Goal: Information Seeking & Learning: Learn about a topic

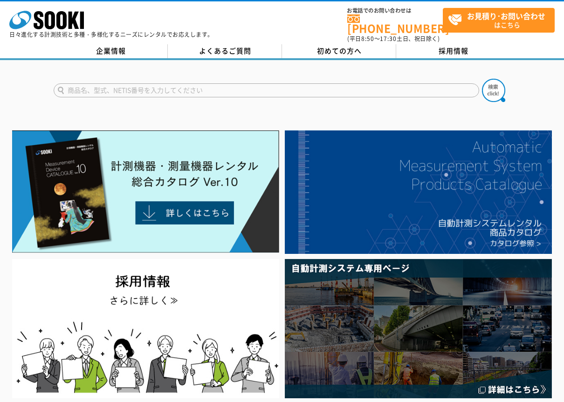
click at [69, 83] on input "text" at bounding box center [267, 90] width 426 height 14
type input "熱中症計"
click at [482, 79] on button at bounding box center [493, 90] width 23 height 23
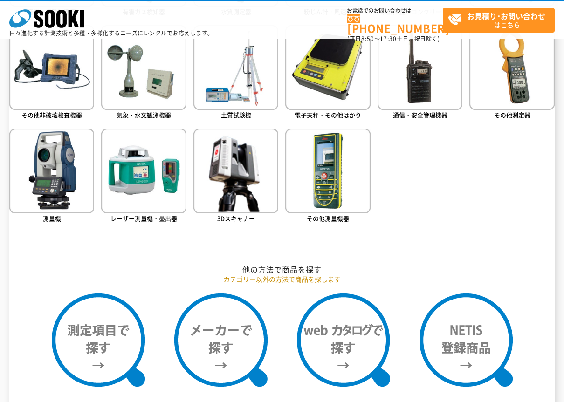
scroll to position [513, 0]
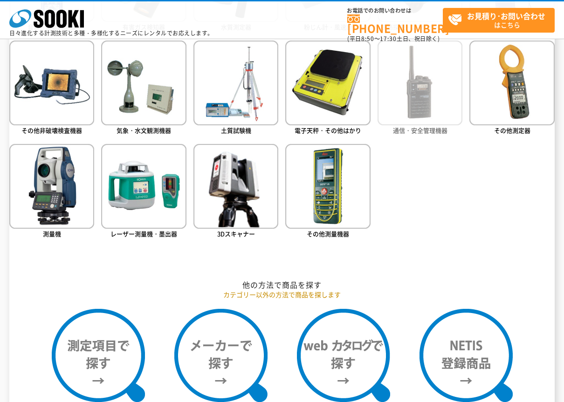
click at [405, 104] on img at bounding box center [420, 83] width 85 height 85
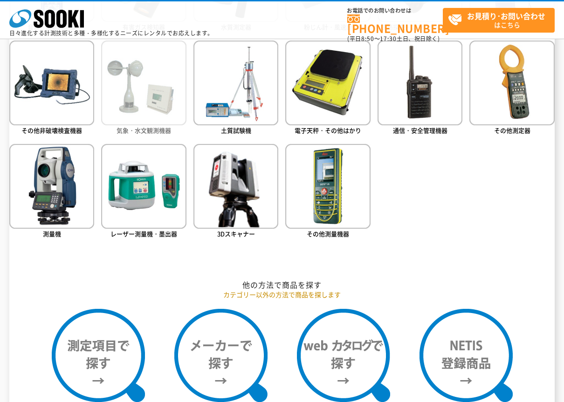
click at [135, 102] on img at bounding box center [143, 83] width 85 height 85
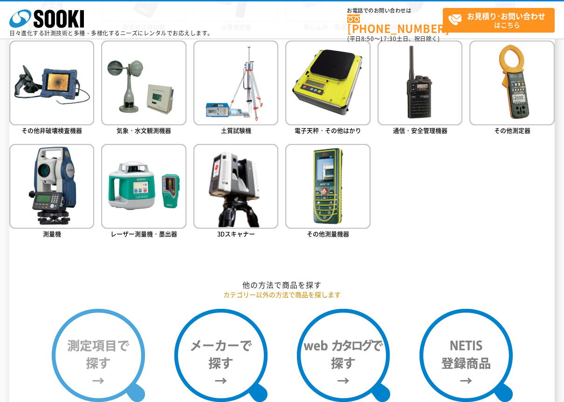
click at [106, 354] on img at bounding box center [98, 355] width 93 height 93
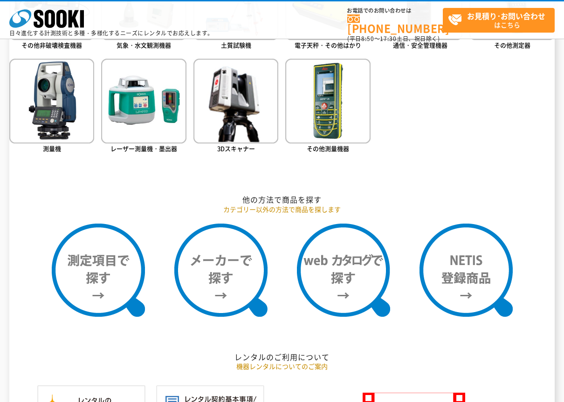
scroll to position [606, 0]
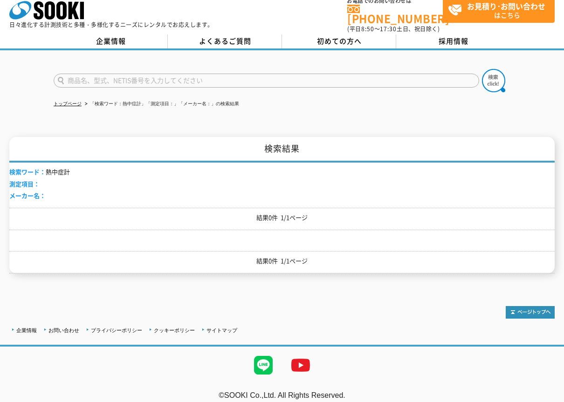
scroll to position [13, 0]
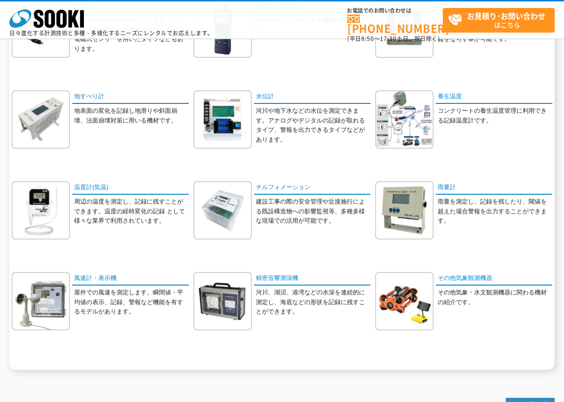
scroll to position [187, 0]
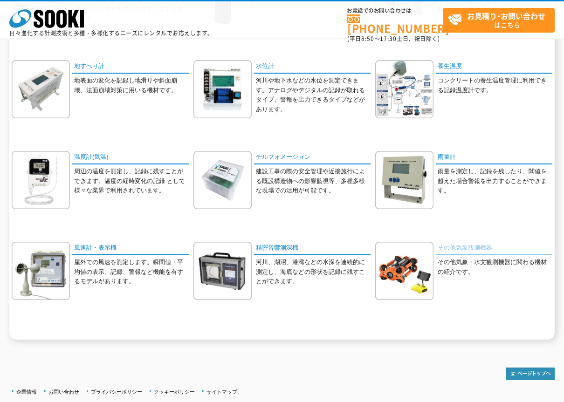
click at [450, 252] on link "その他気象観測機器" at bounding box center [494, 249] width 117 height 14
click at [85, 160] on link "温度計(気温)" at bounding box center [130, 158] width 117 height 14
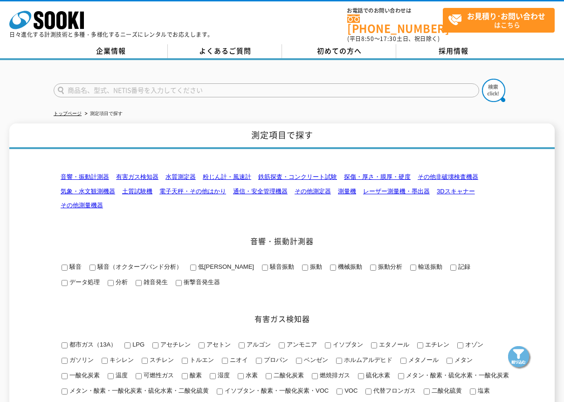
click at [66, 84] on input "text" at bounding box center [267, 90] width 426 height 14
type input "WBGT"
click at [496, 82] on img at bounding box center [493, 90] width 23 height 23
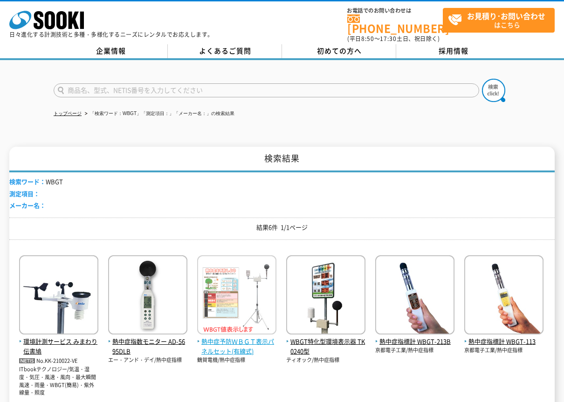
click at [223, 338] on span "熱中症予防ＷＢＧＴ表示パネルセット(有線式)" at bounding box center [236, 347] width 79 height 20
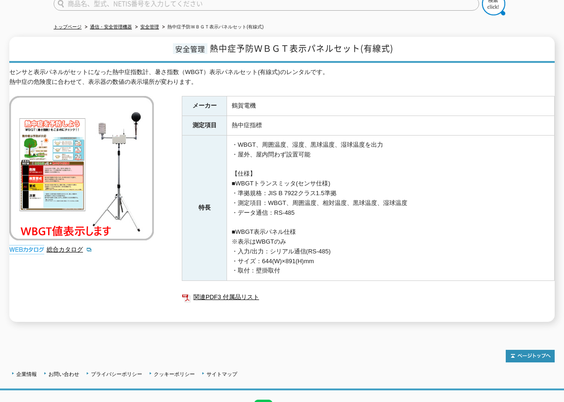
scroll to position [40, 0]
